Goal: Task Accomplishment & Management: Manage account settings

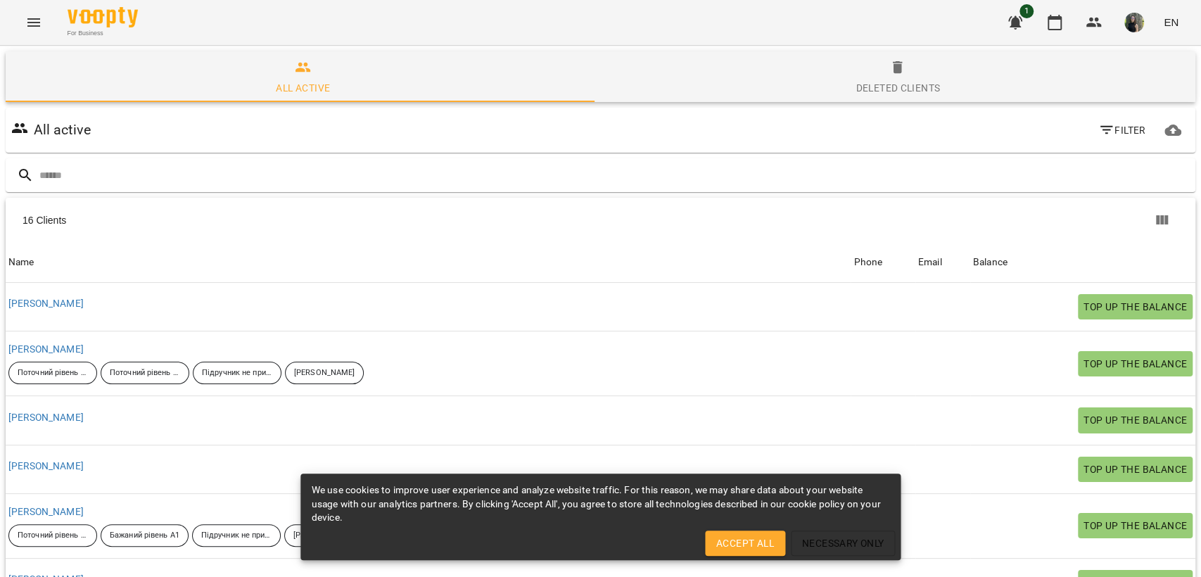
click at [1013, 20] on icon "button" at bounding box center [1015, 22] width 14 height 13
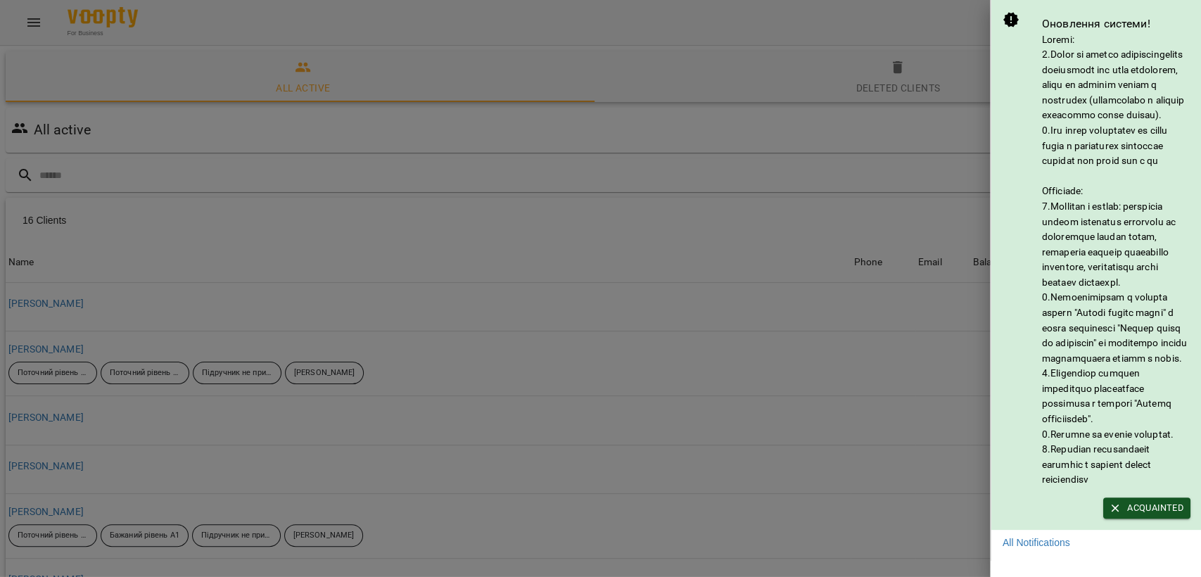
click at [765, 56] on div at bounding box center [600, 288] width 1201 height 577
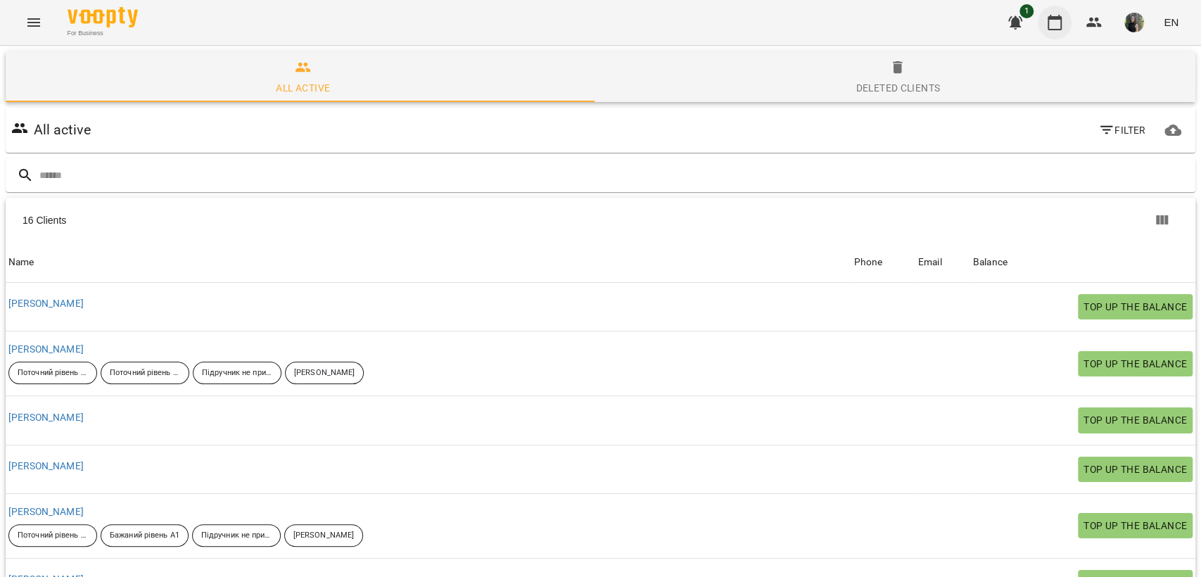
click at [1059, 19] on icon "button" at bounding box center [1054, 22] width 14 height 15
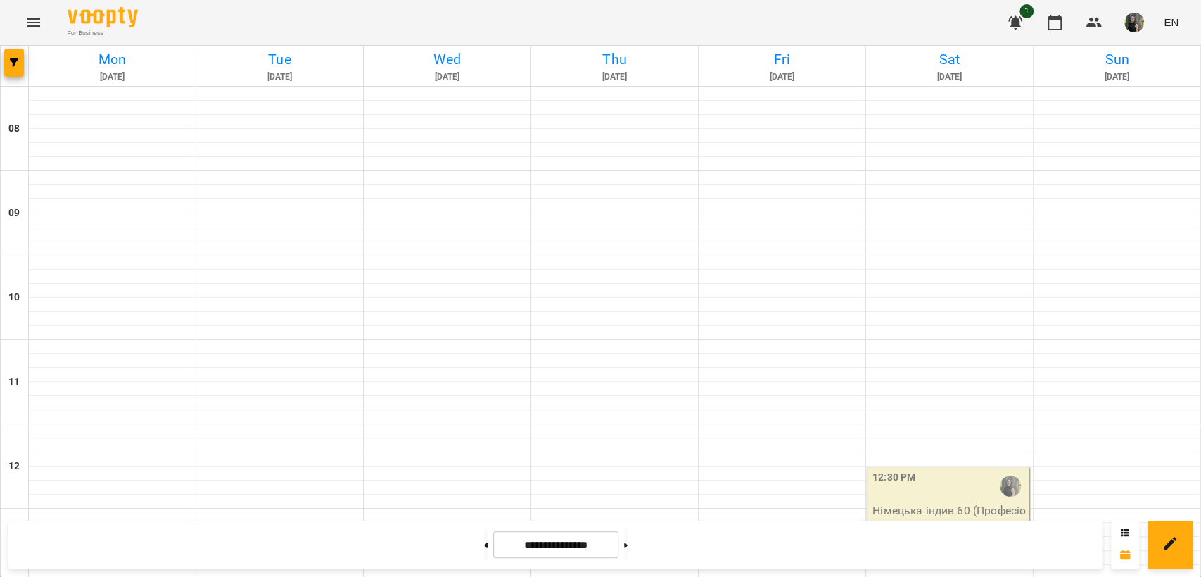
scroll to position [755, 0]
click at [484, 539] on button at bounding box center [486, 544] width 4 height 31
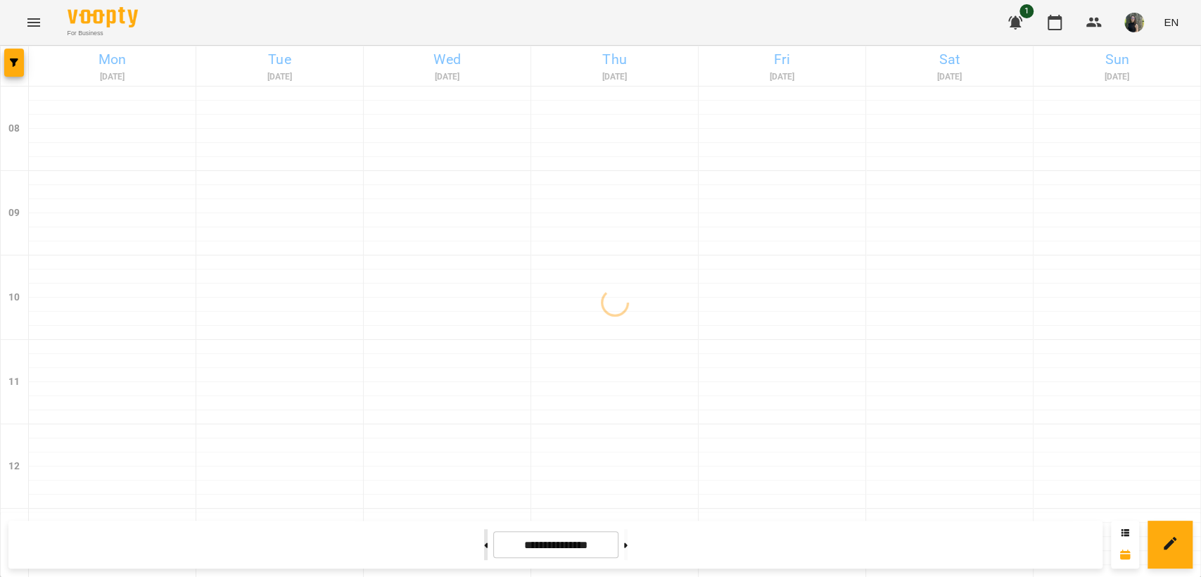
click at [484, 542] on button at bounding box center [486, 544] width 4 height 31
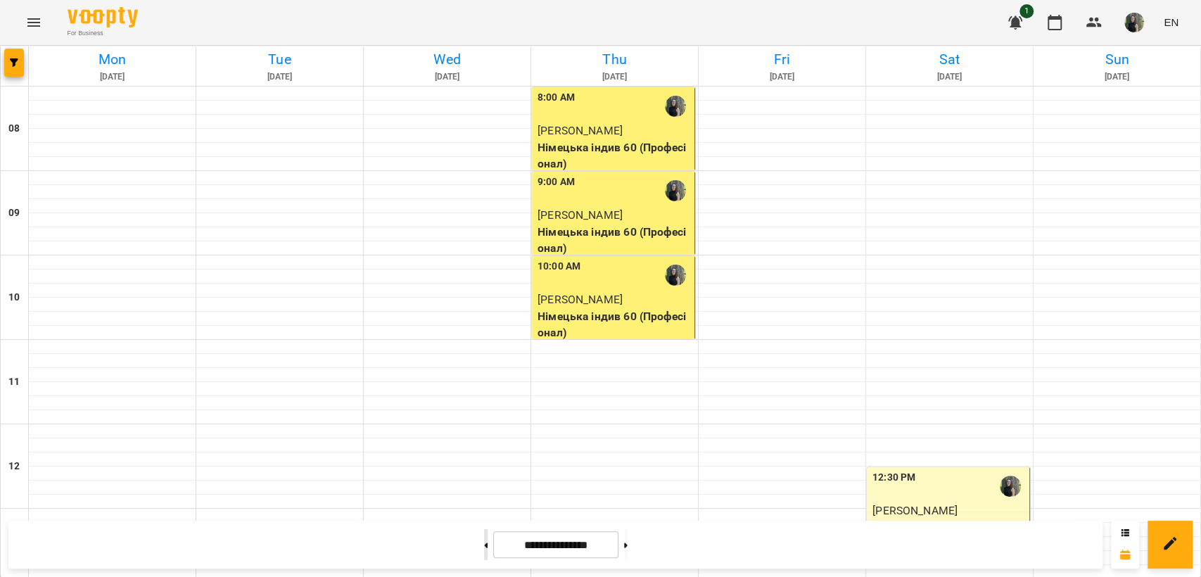
click at [484, 542] on button at bounding box center [486, 544] width 4 height 31
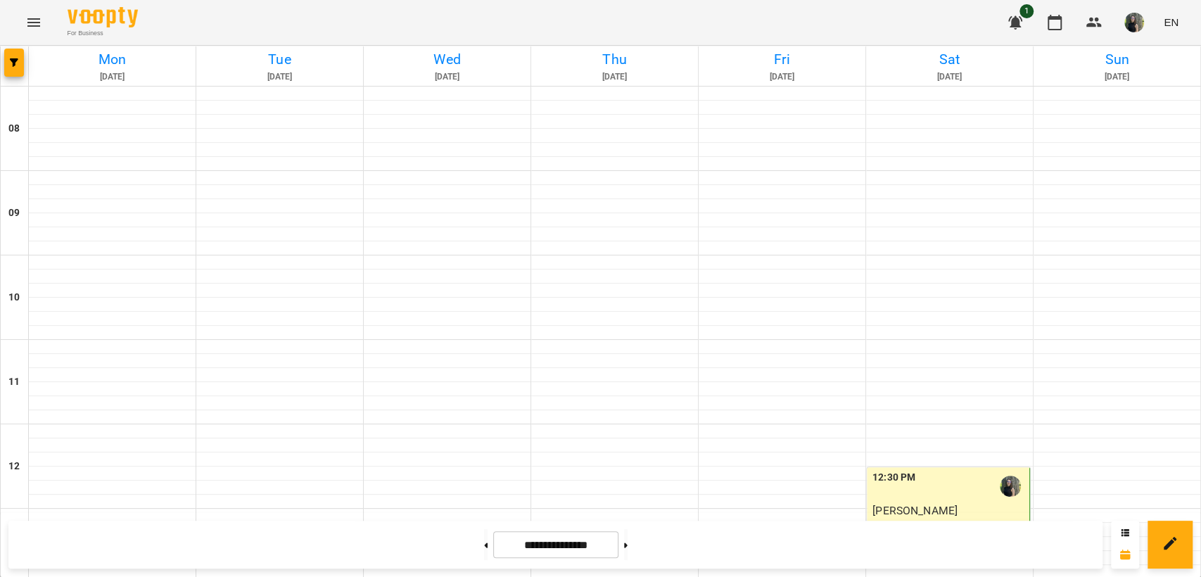
scroll to position [677, 0]
click at [627, 544] on icon at bounding box center [626, 545] width 4 height 6
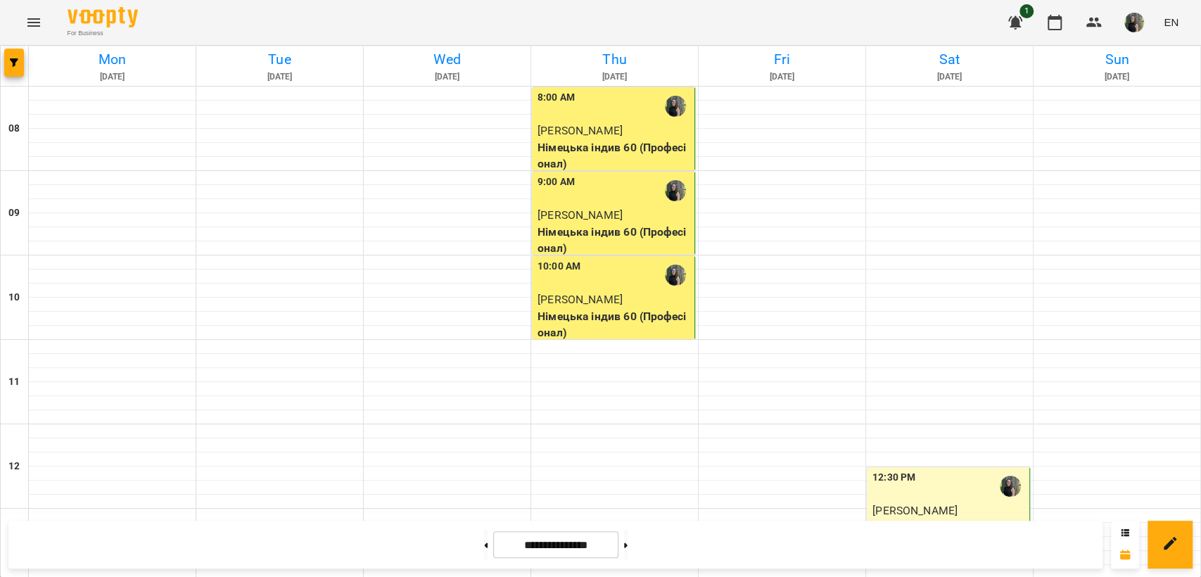
scroll to position [599, 0]
click at [484, 551] on button at bounding box center [486, 544] width 4 height 31
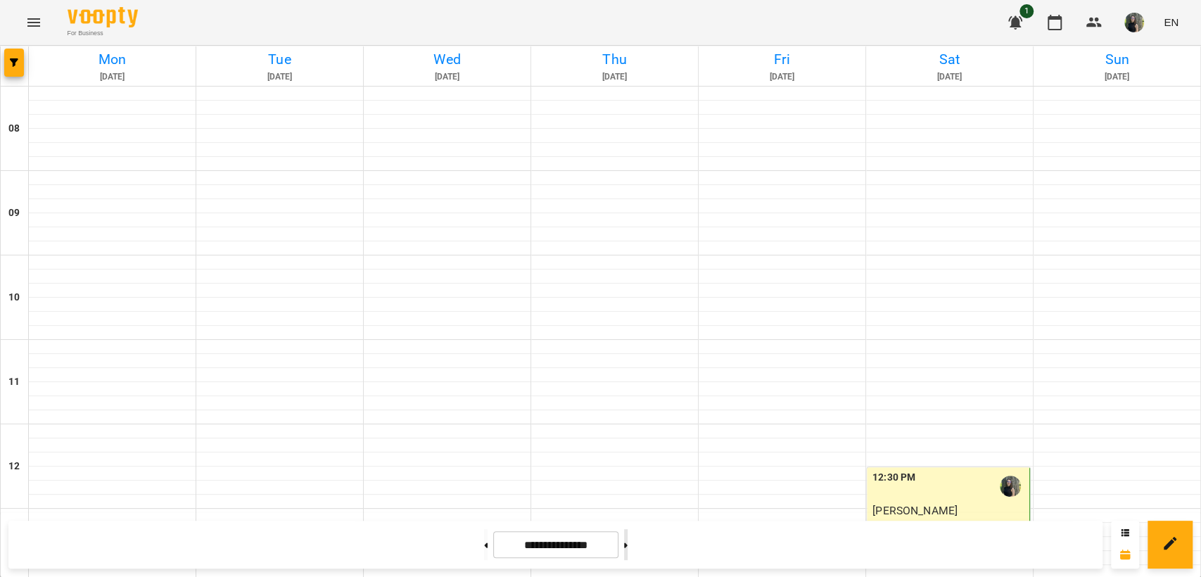
click at [627, 547] on button at bounding box center [626, 544] width 4 height 31
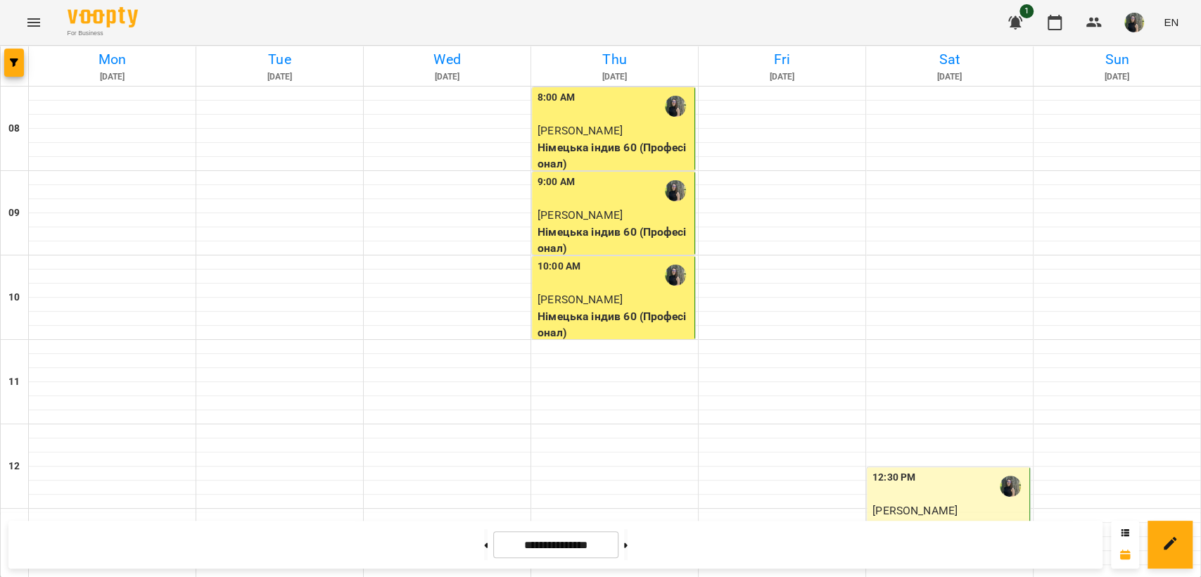
scroll to position [677, 0]
click at [484, 542] on icon at bounding box center [486, 545] width 4 height 6
type input "**********"
